Goal: Task Accomplishment & Management: Manage account settings

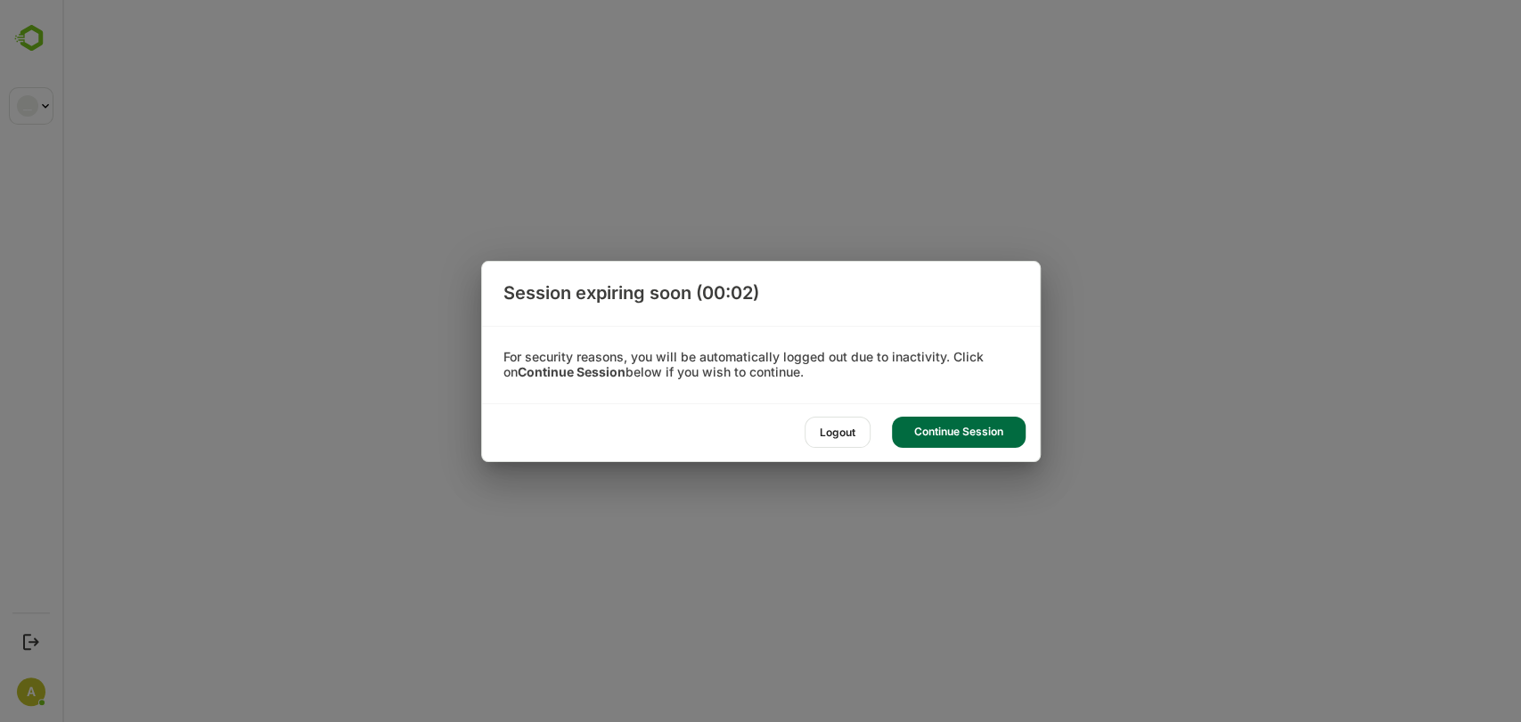
click at [633, 434] on div "Continue Session" at bounding box center [959, 432] width 134 height 31
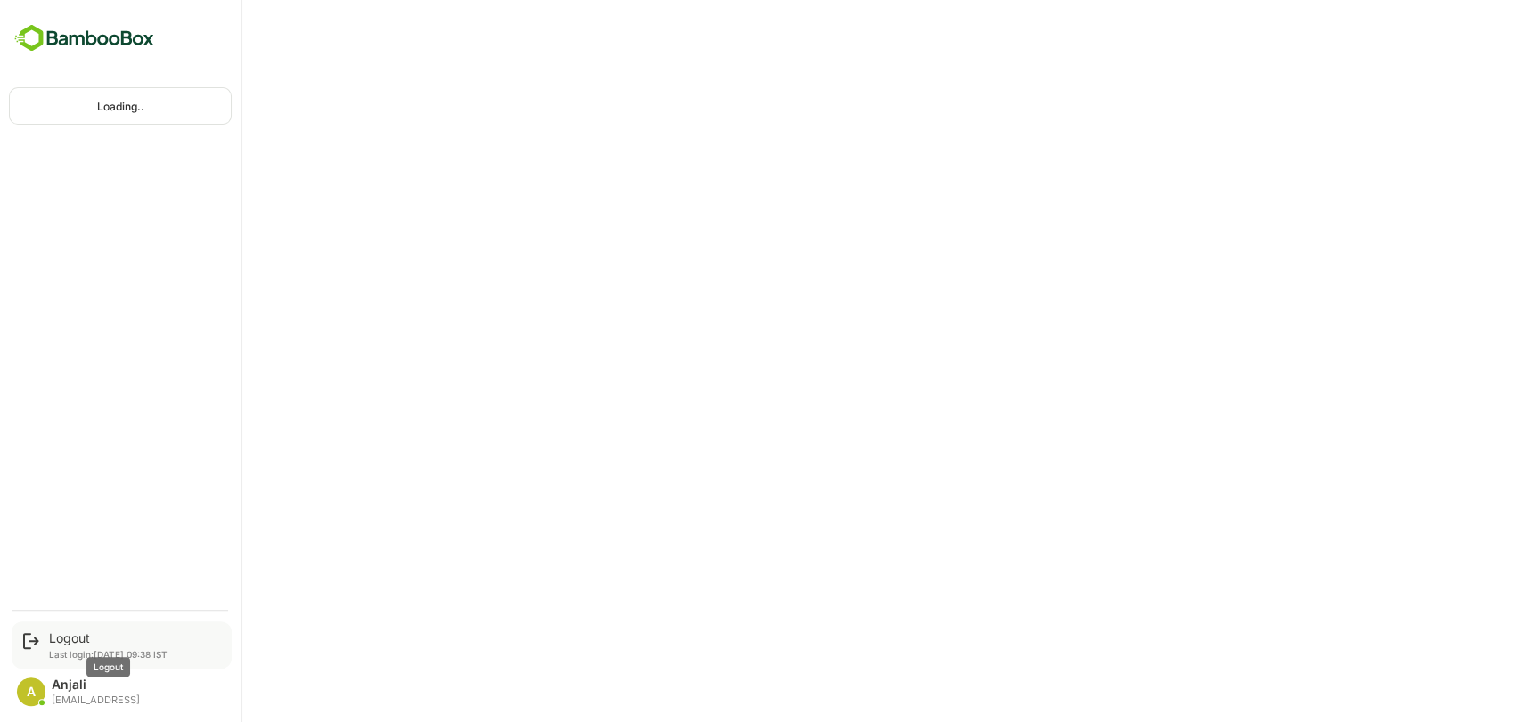
click at [71, 638] on div "Logout" at bounding box center [108, 638] width 118 height 15
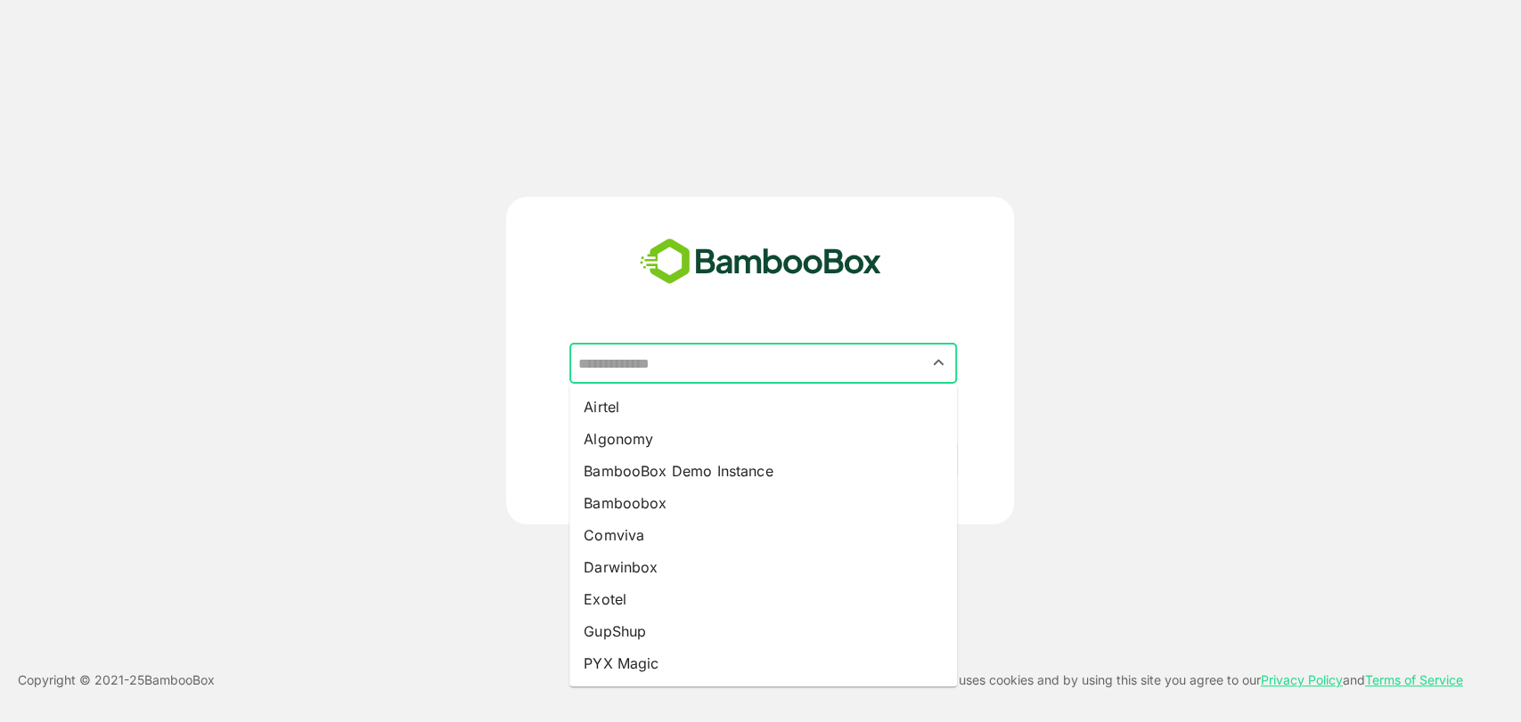
click at [621, 372] on input "text" at bounding box center [763, 364] width 380 height 34
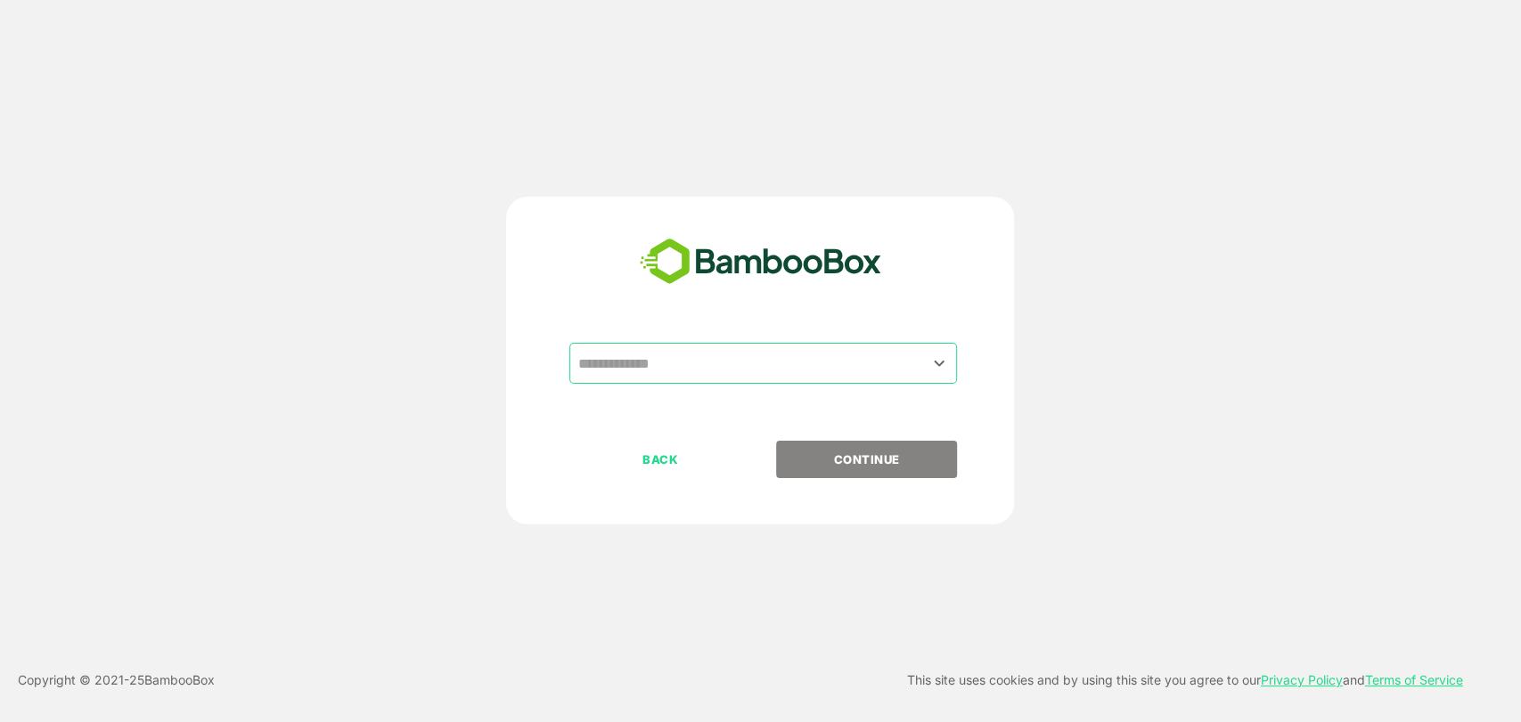
click at [713, 370] on input "text" at bounding box center [763, 364] width 380 height 34
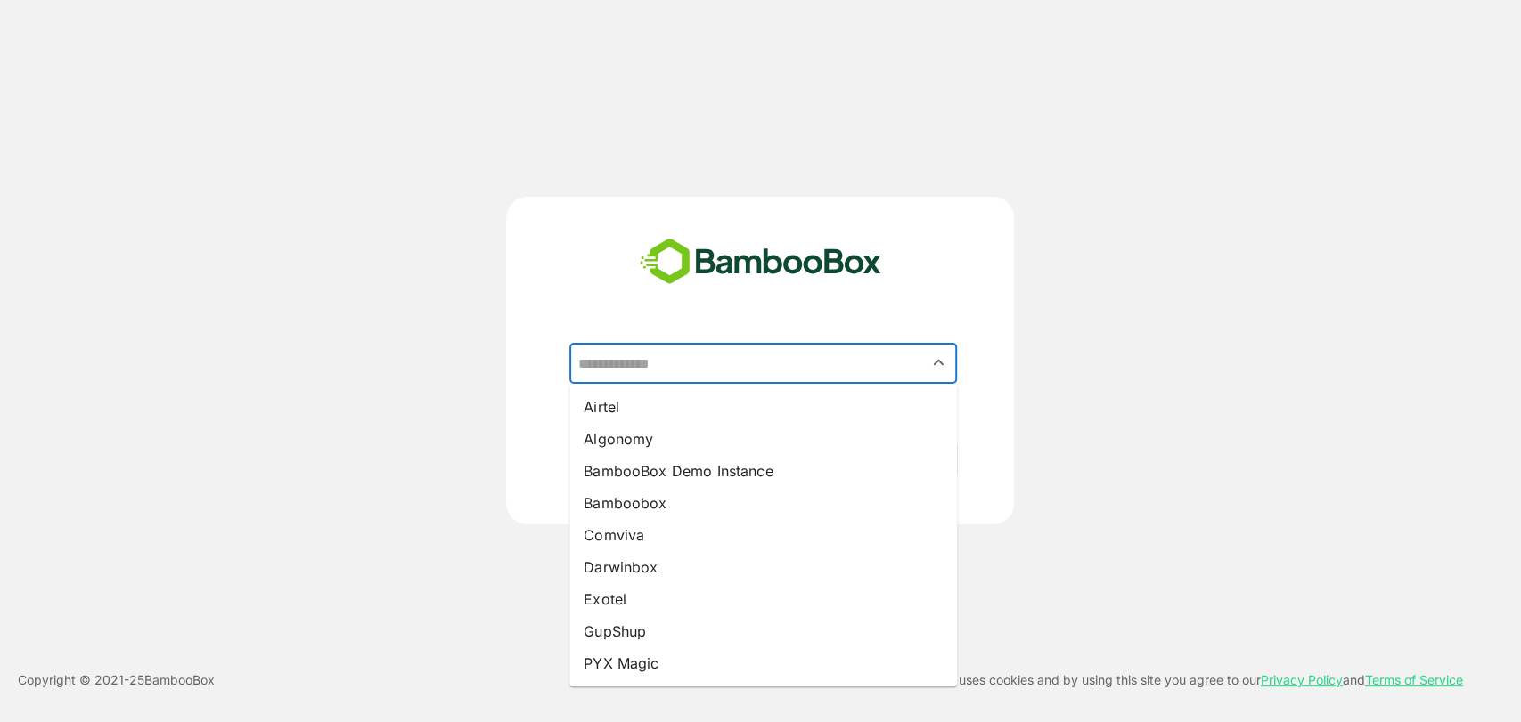
click at [620, 568] on li "Darwinbox" at bounding box center [763, 567] width 388 height 32
type input "*********"
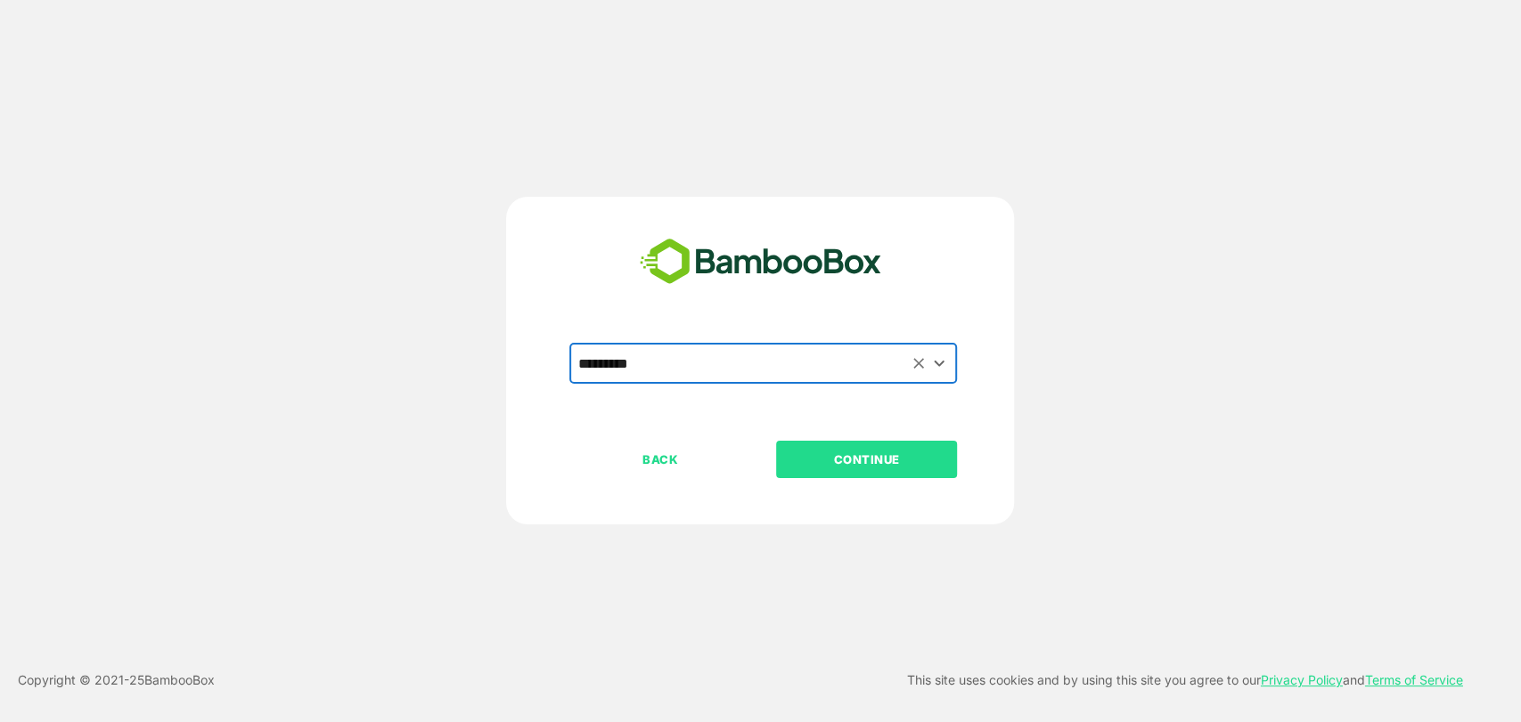
click at [862, 469] on button "CONTINUE" at bounding box center [866, 459] width 181 height 37
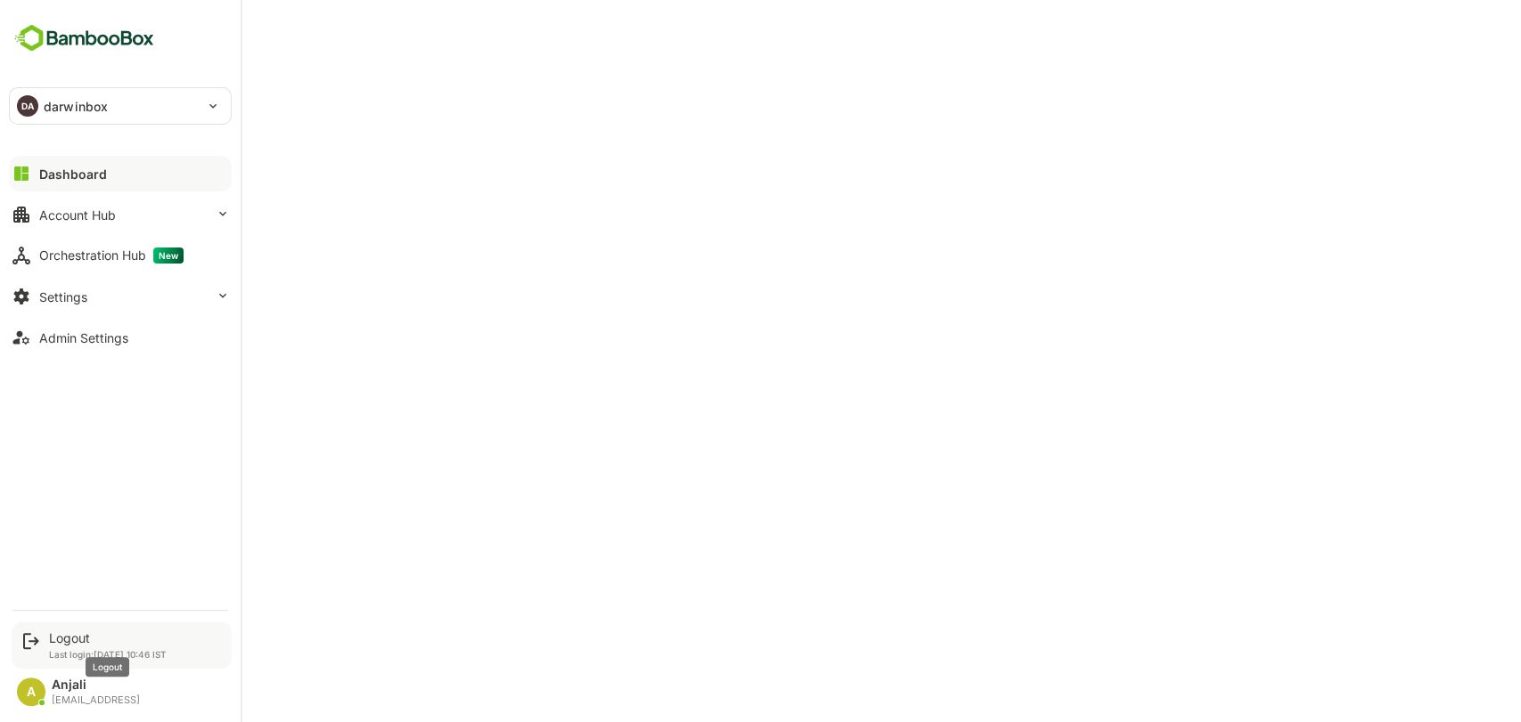
click at [67, 641] on div "Logout" at bounding box center [108, 638] width 118 height 15
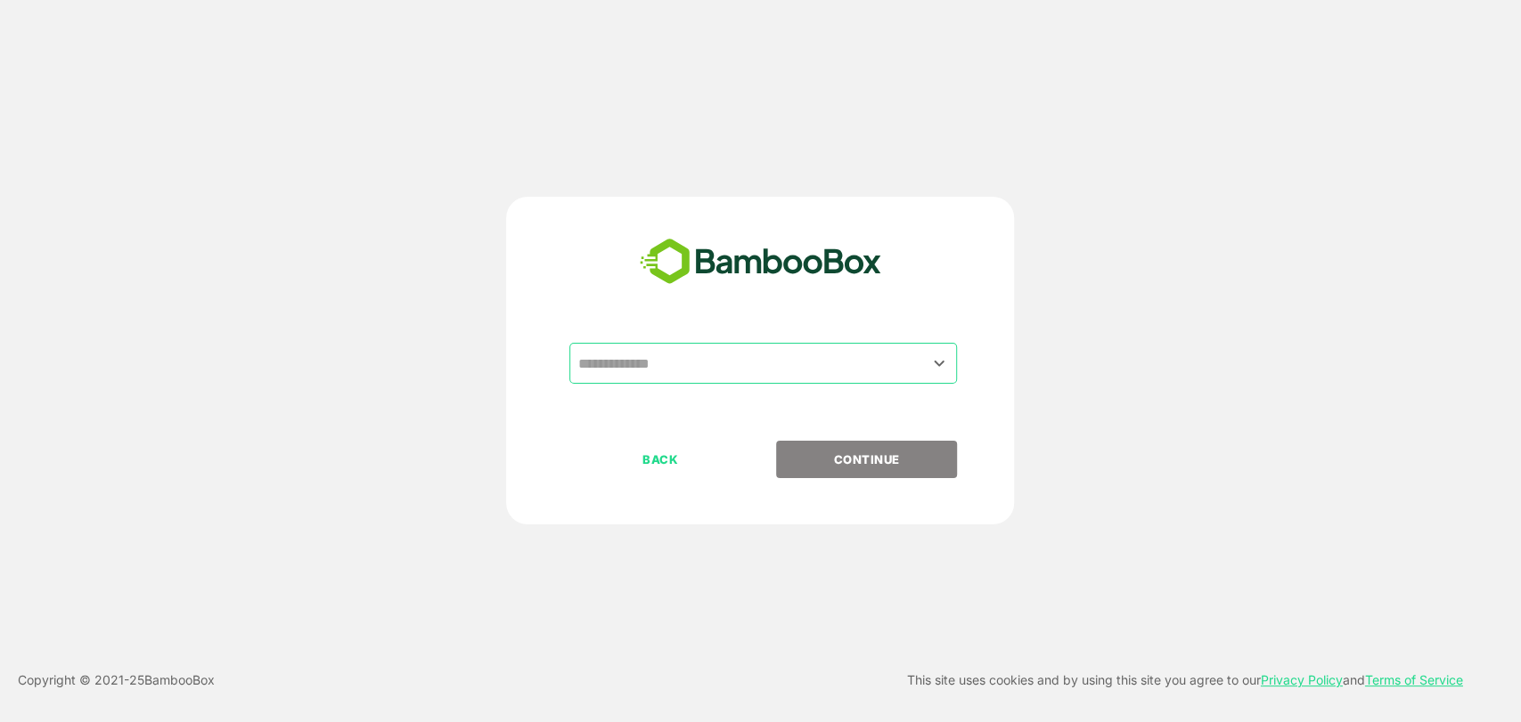
click at [681, 365] on input "text" at bounding box center [763, 364] width 380 height 34
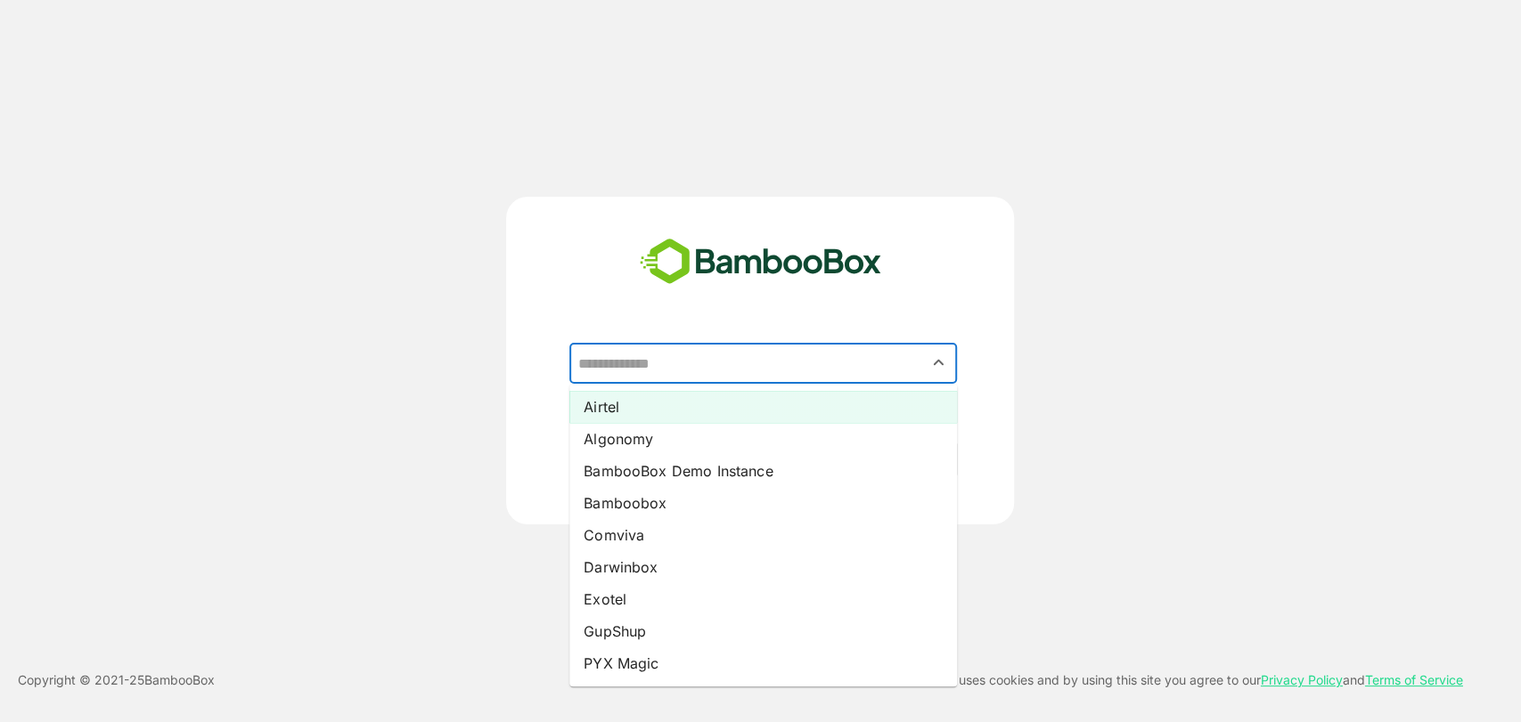
click at [661, 404] on li "Airtel" at bounding box center [763, 407] width 388 height 32
type input "******"
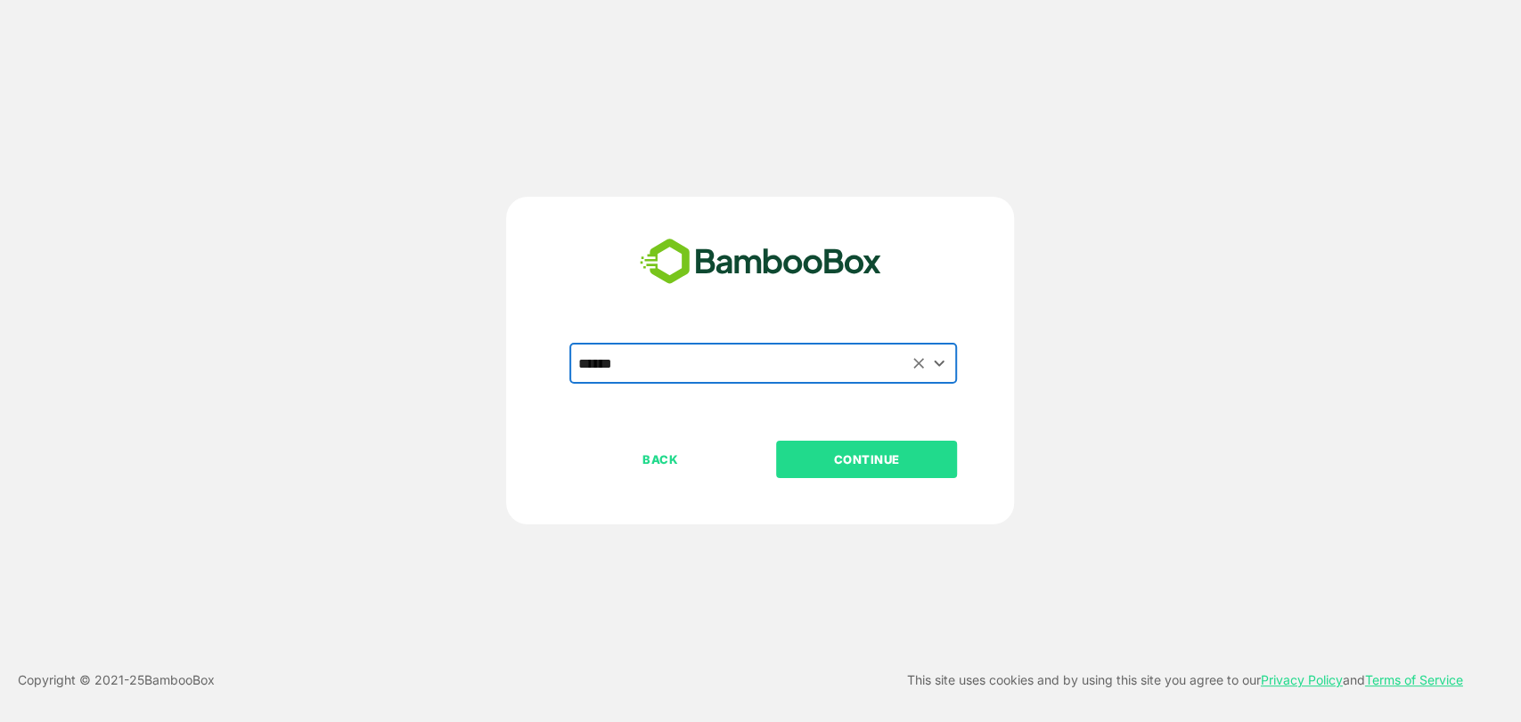
click at [894, 461] on p "CONTINUE" at bounding box center [867, 460] width 178 height 20
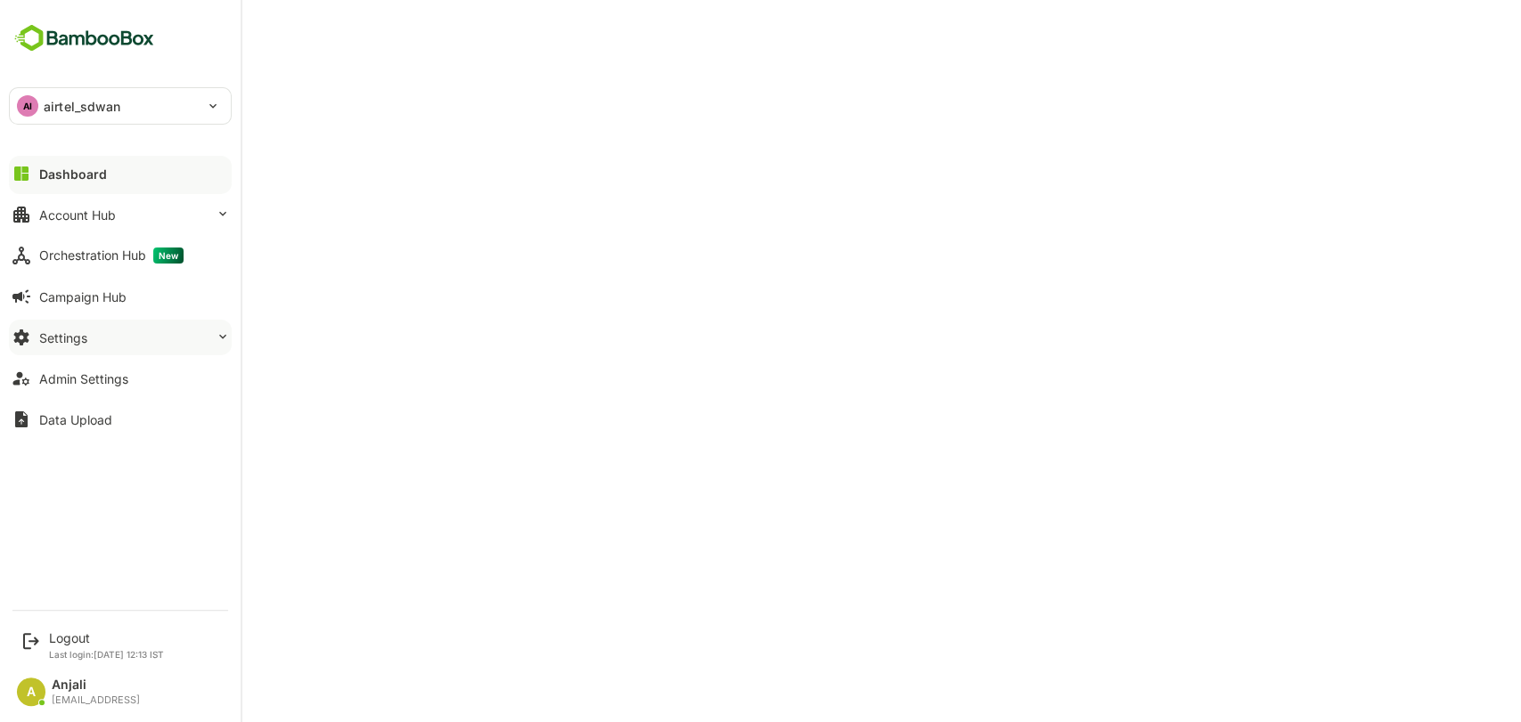
click at [69, 338] on div "Settings" at bounding box center [63, 338] width 48 height 15
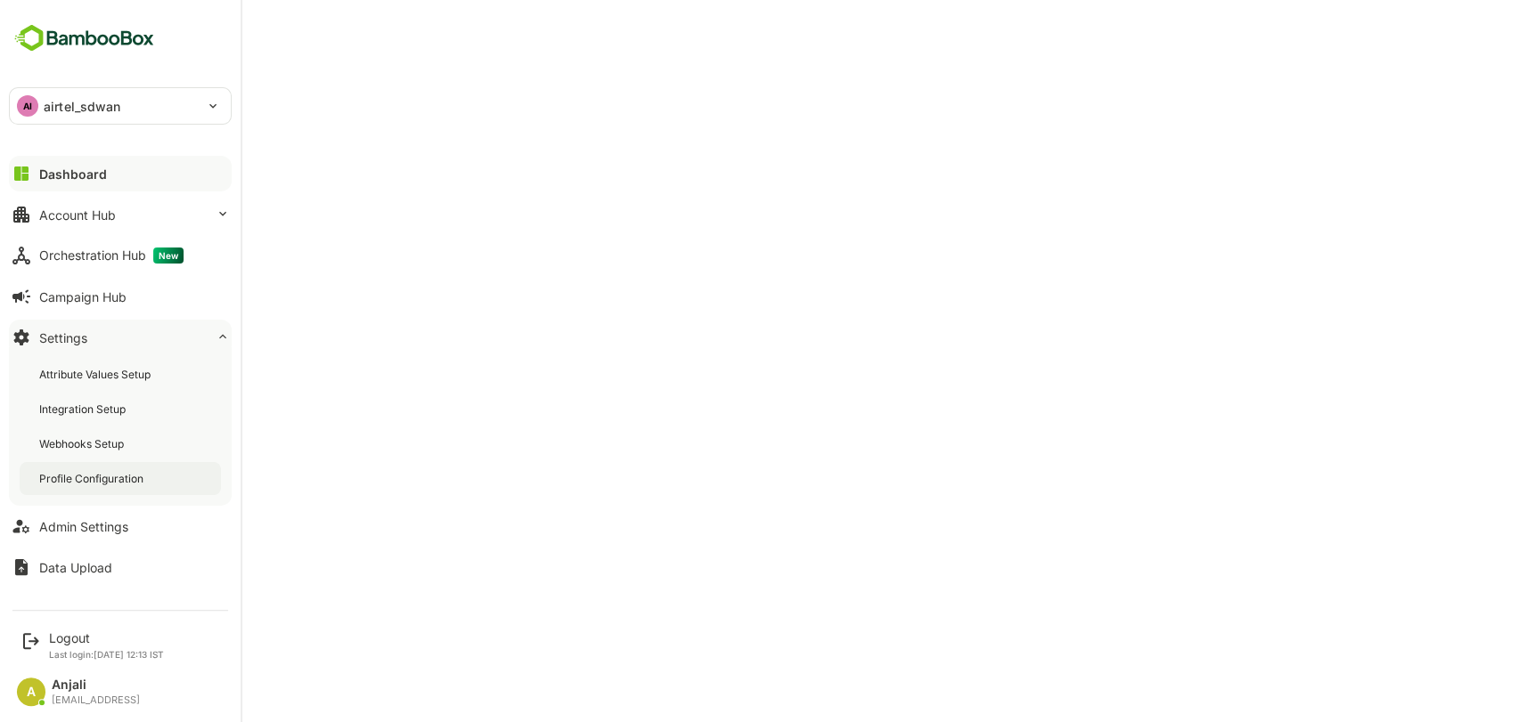
click at [100, 478] on div "Profile Configuration" at bounding box center [93, 478] width 108 height 15
click at [57, 175] on div "Dashboard" at bounding box center [71, 174] width 64 height 15
